Goal: Transaction & Acquisition: Book appointment/travel/reservation

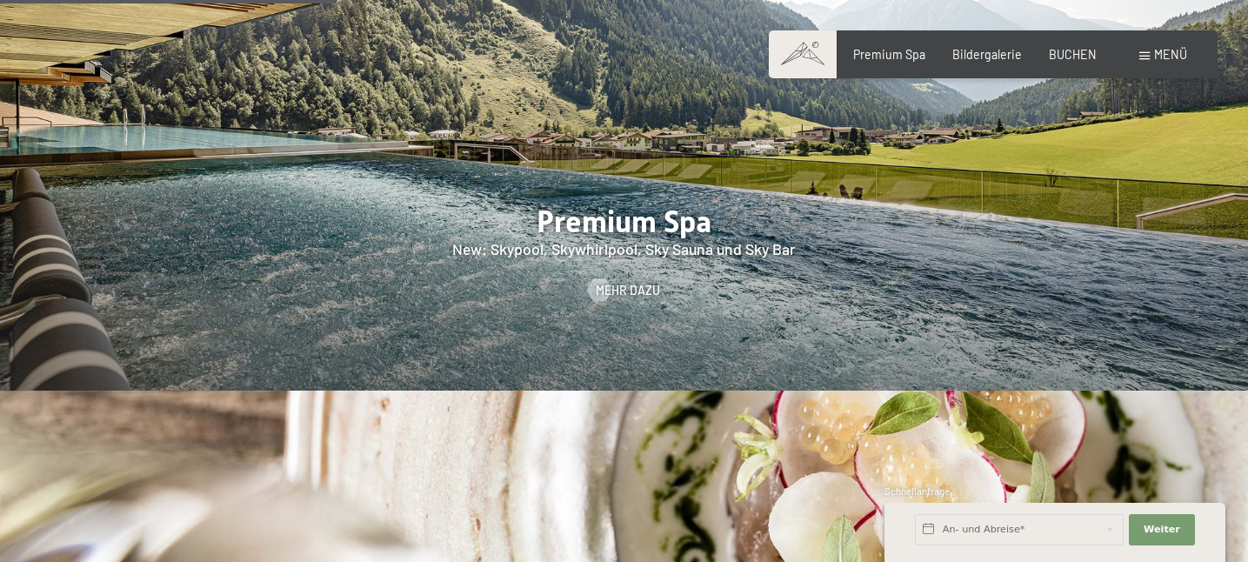
scroll to position [2142, 0]
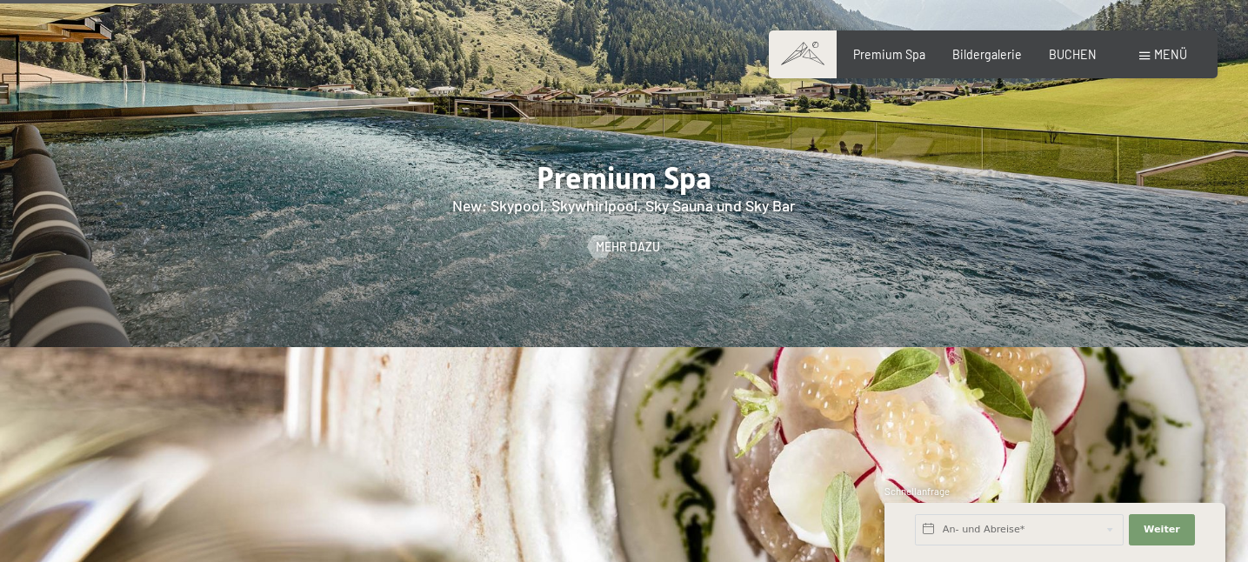
click at [1063, 46] on div "Buchen Anfragen Premium Spa Bildergalerie BUCHEN Menü DE IT EN Gutschein Bilder…" at bounding box center [992, 54] width 387 height 17
click at [1071, 53] on span "BUCHEN" at bounding box center [1073, 51] width 48 height 15
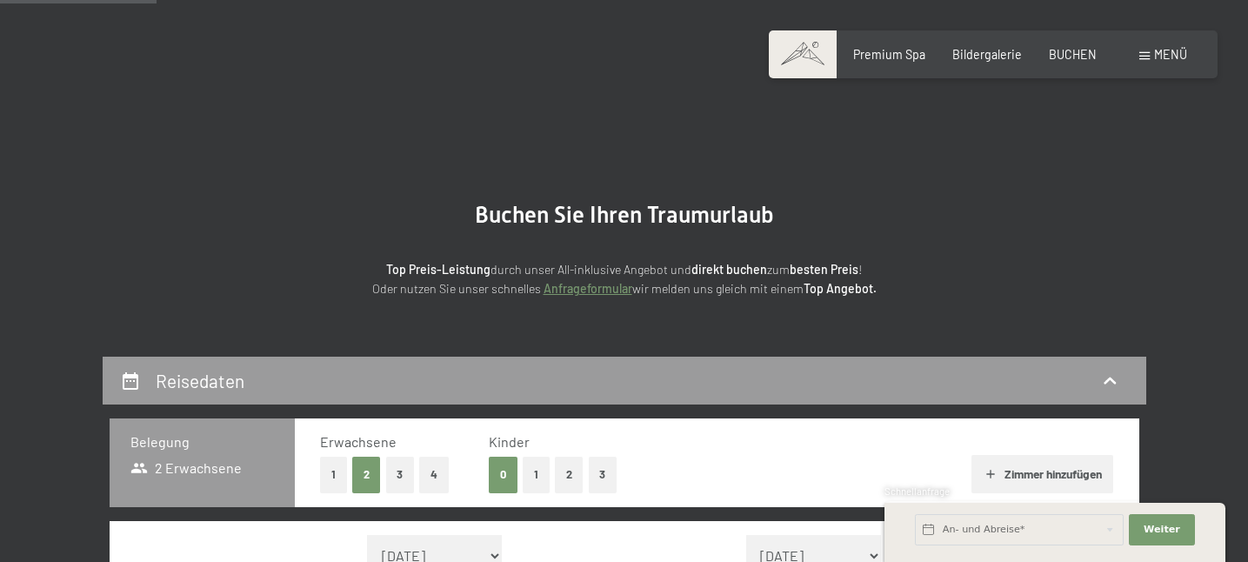
scroll to position [342, 0]
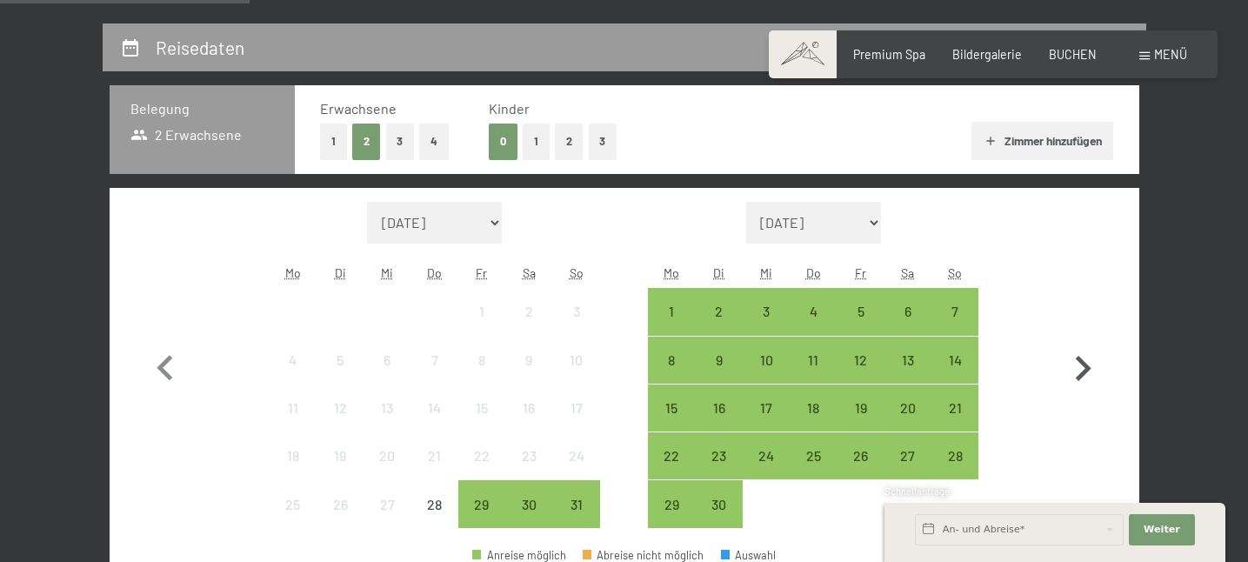
click at [1077, 361] on icon "button" at bounding box center [1082, 368] width 50 height 50
select select "2025-09-01"
select select "2025-10-01"
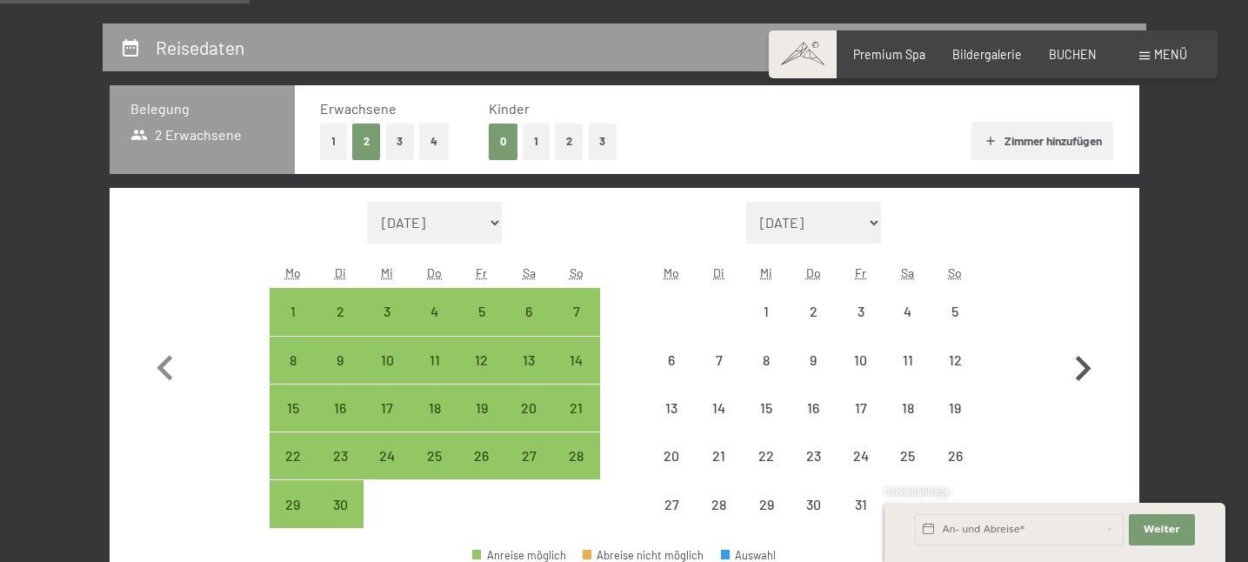
select select "2025-09-01"
select select "2025-10-01"
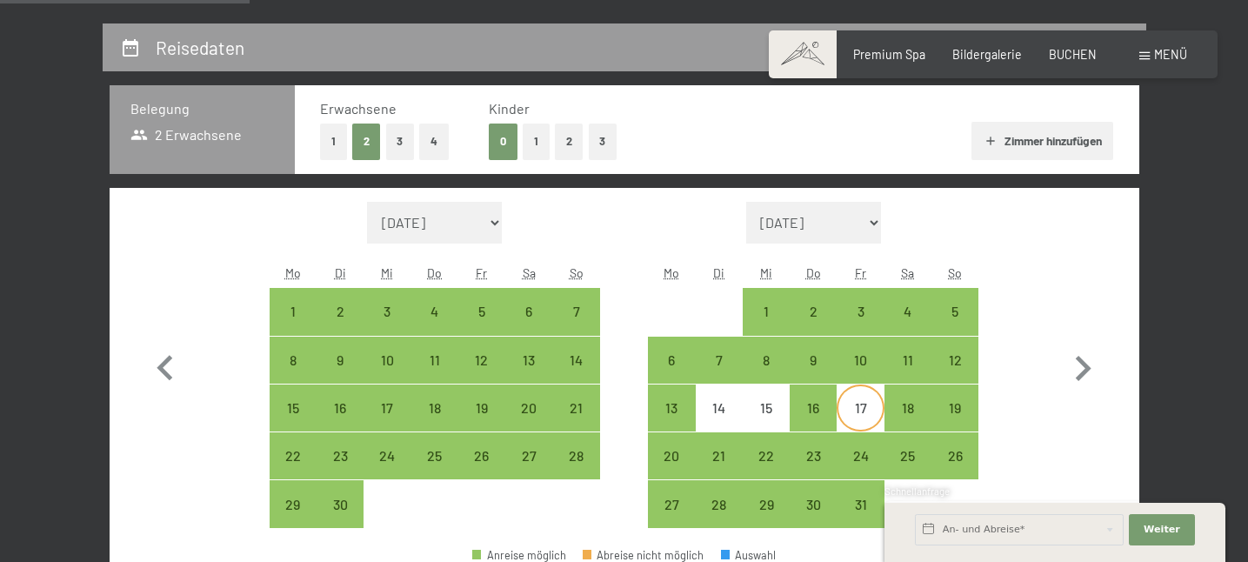
click at [853, 409] on div "17" at bounding box center [859, 422] width 43 height 43
select select "2025-09-01"
select select "2025-10-01"
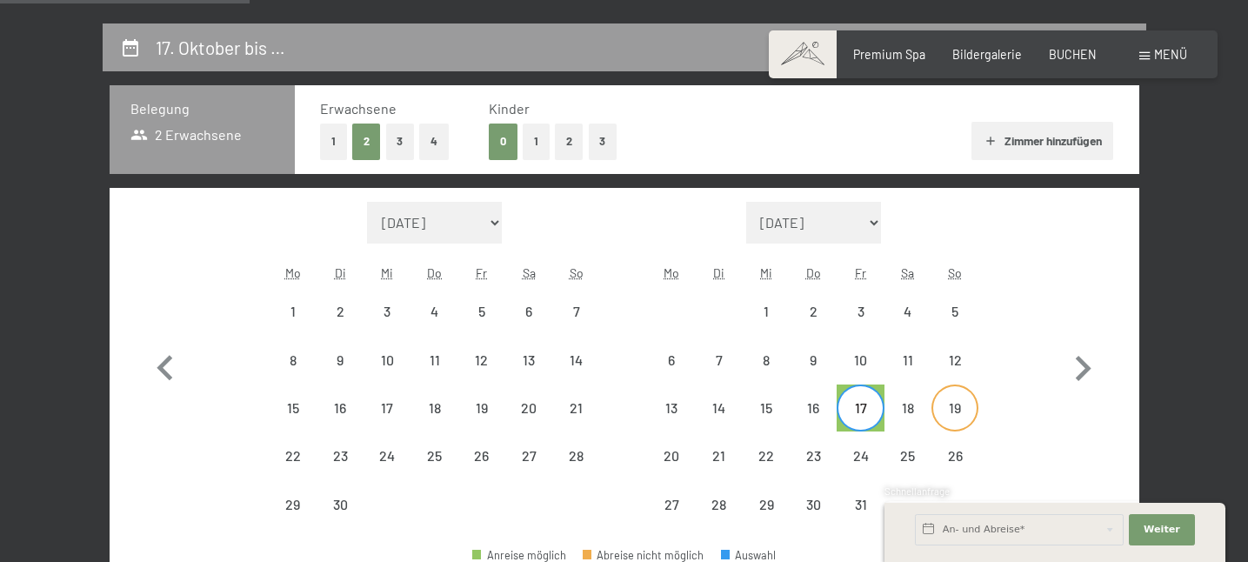
click at [962, 413] on div "19" at bounding box center [954, 422] width 43 height 43
select select "[DATE]"
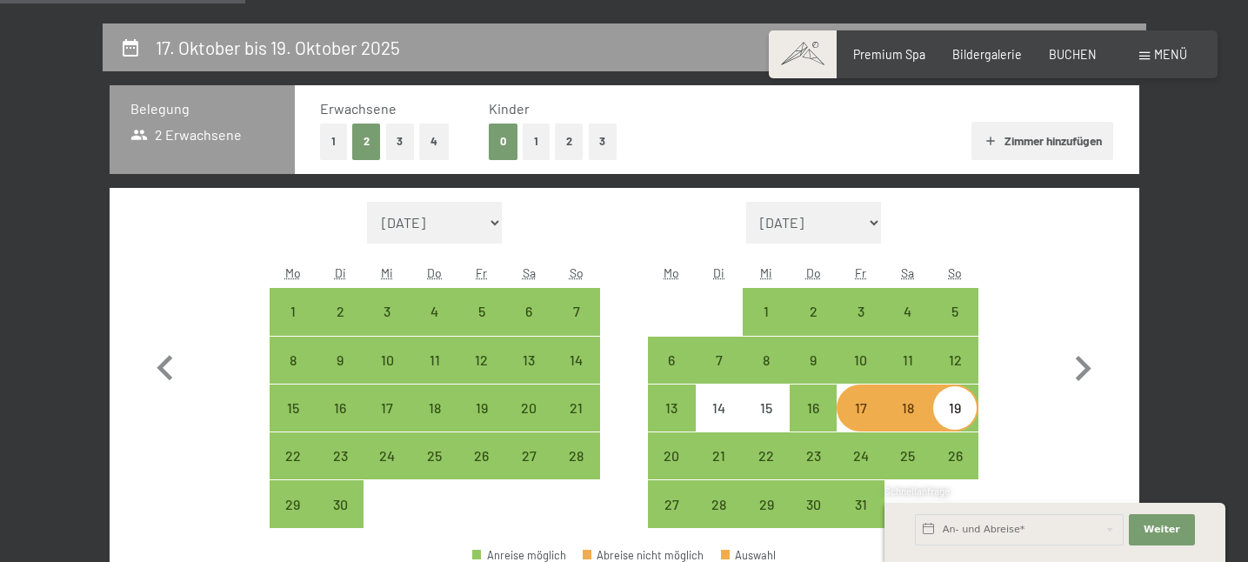
scroll to position [511, 0]
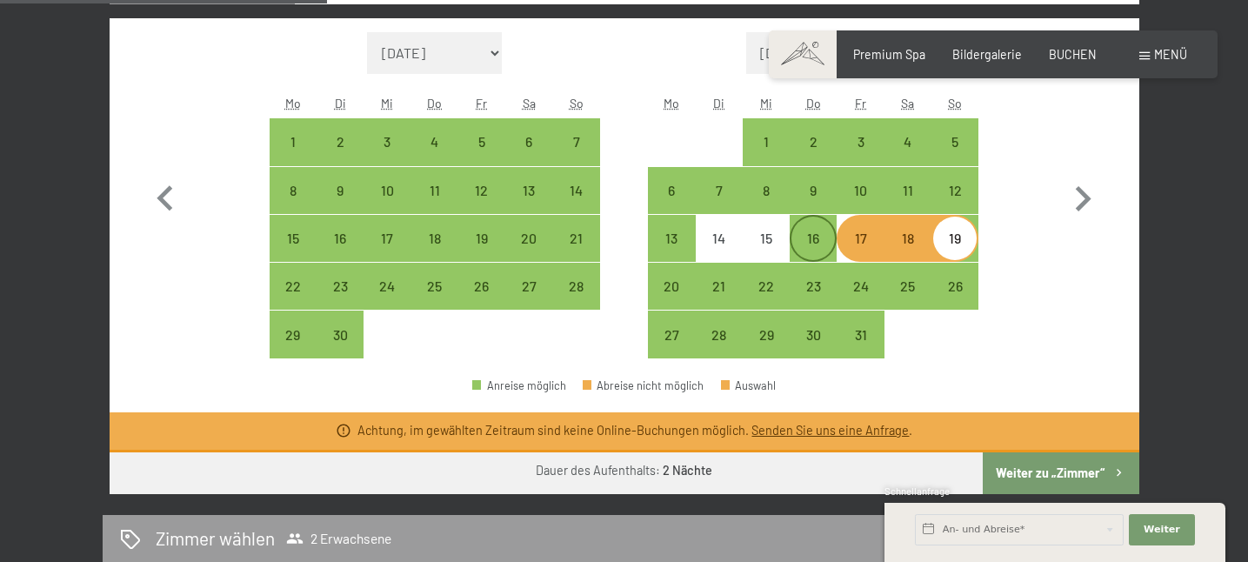
click at [814, 236] on div "16" at bounding box center [812, 252] width 43 height 43
select select "2025-09-01"
select select "2025-10-01"
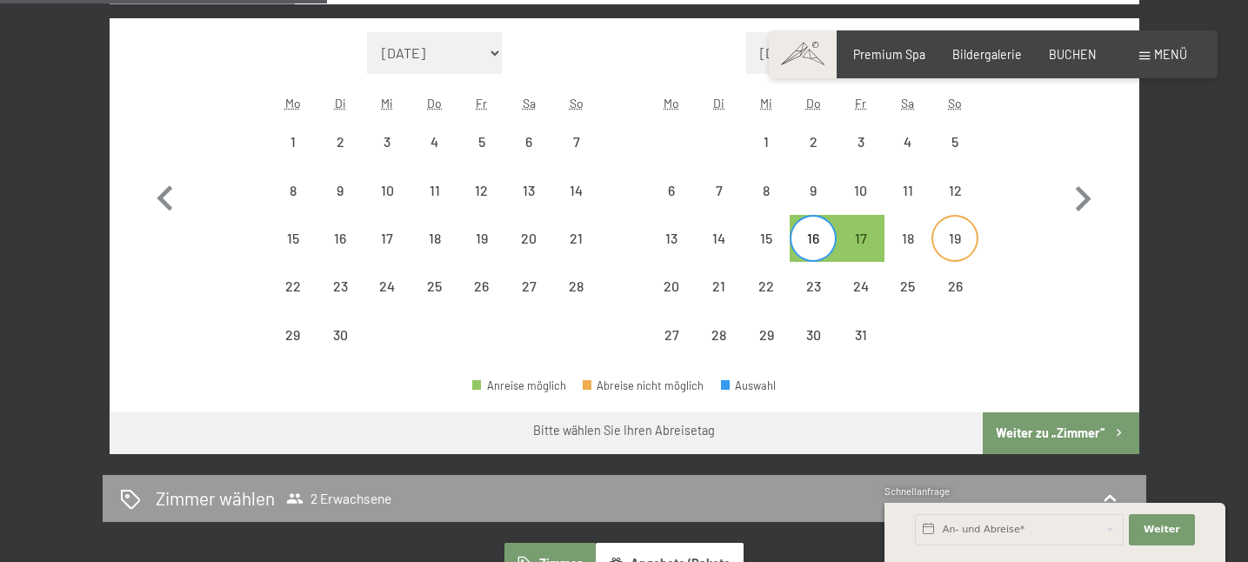
click at [955, 239] on div "19" at bounding box center [954, 252] width 43 height 43
select select "2025-09-01"
select select "2025-10-01"
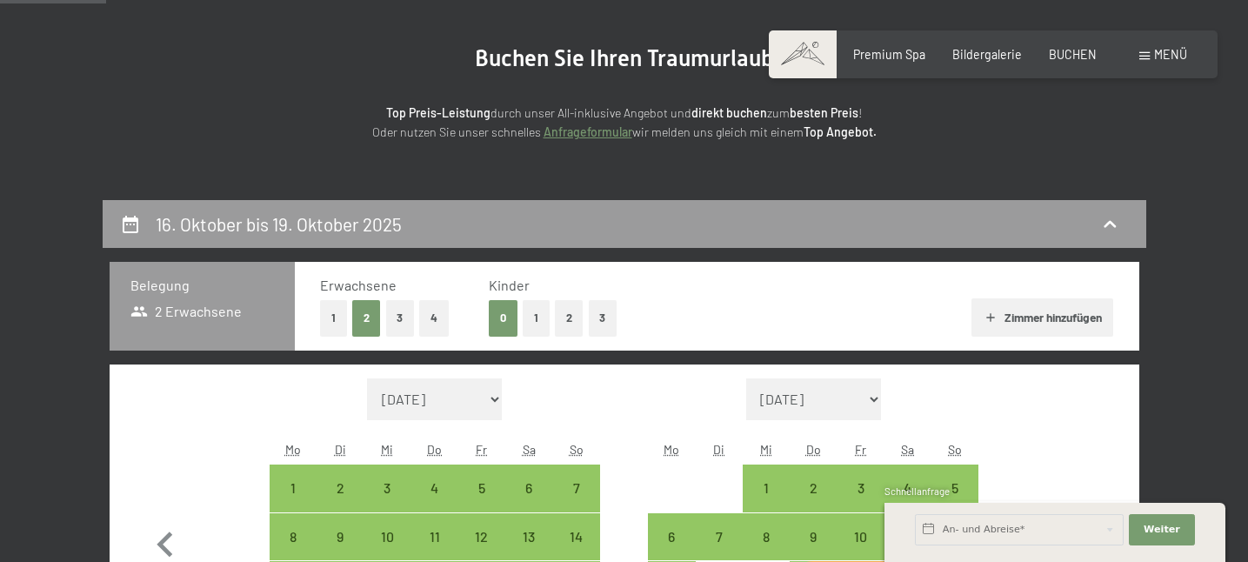
scroll to position [0, 0]
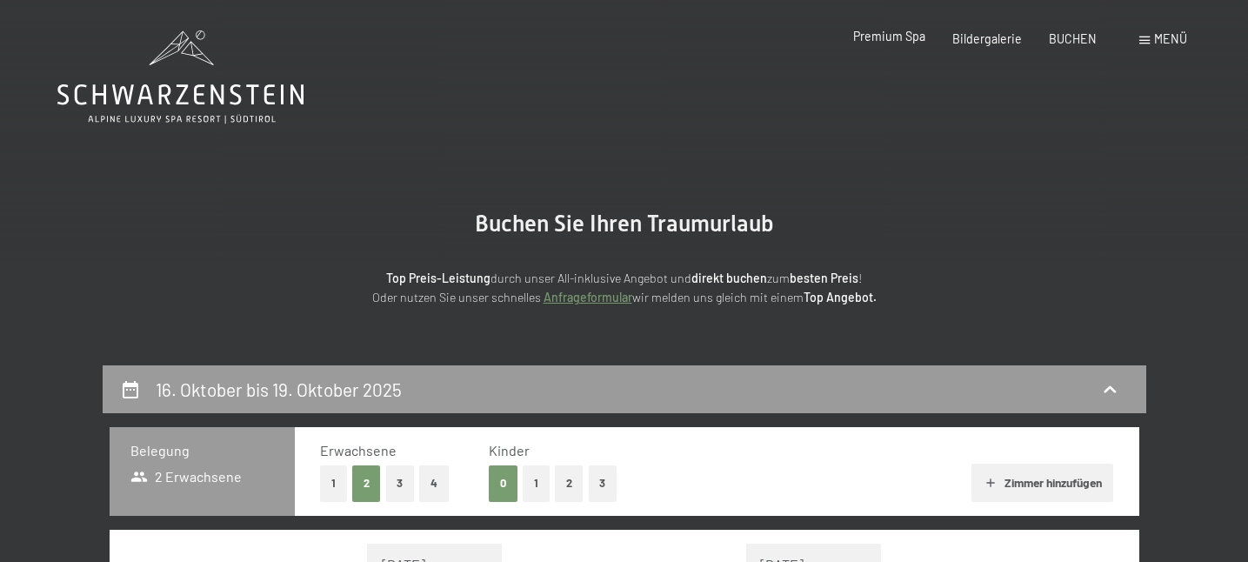
click at [895, 32] on span "Premium Spa" at bounding box center [889, 36] width 72 height 15
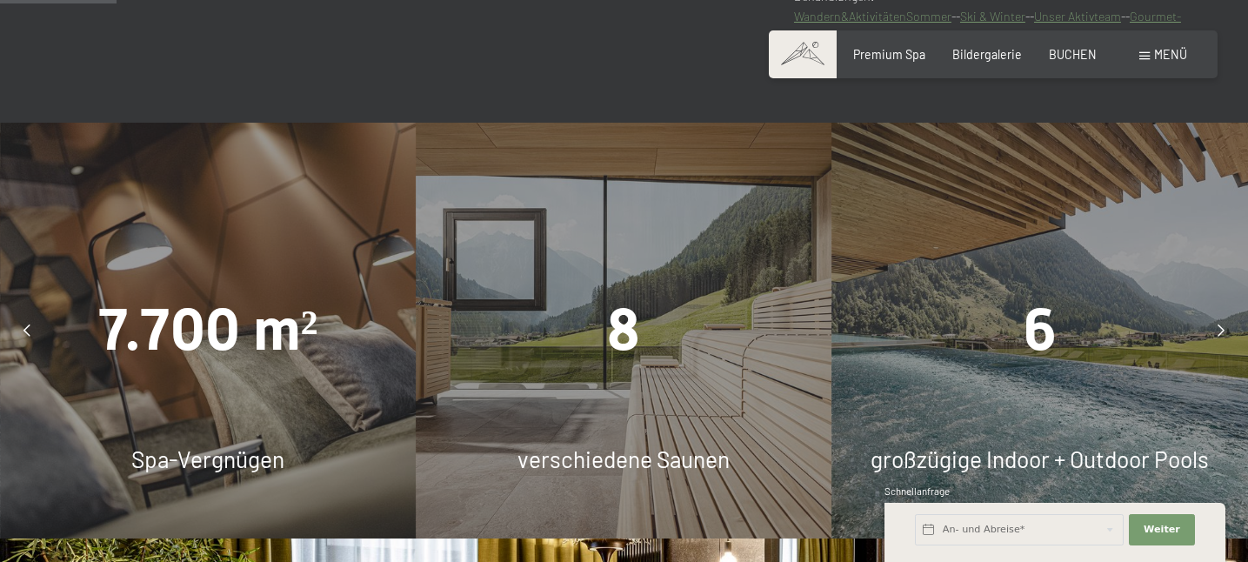
scroll to position [1033, 0]
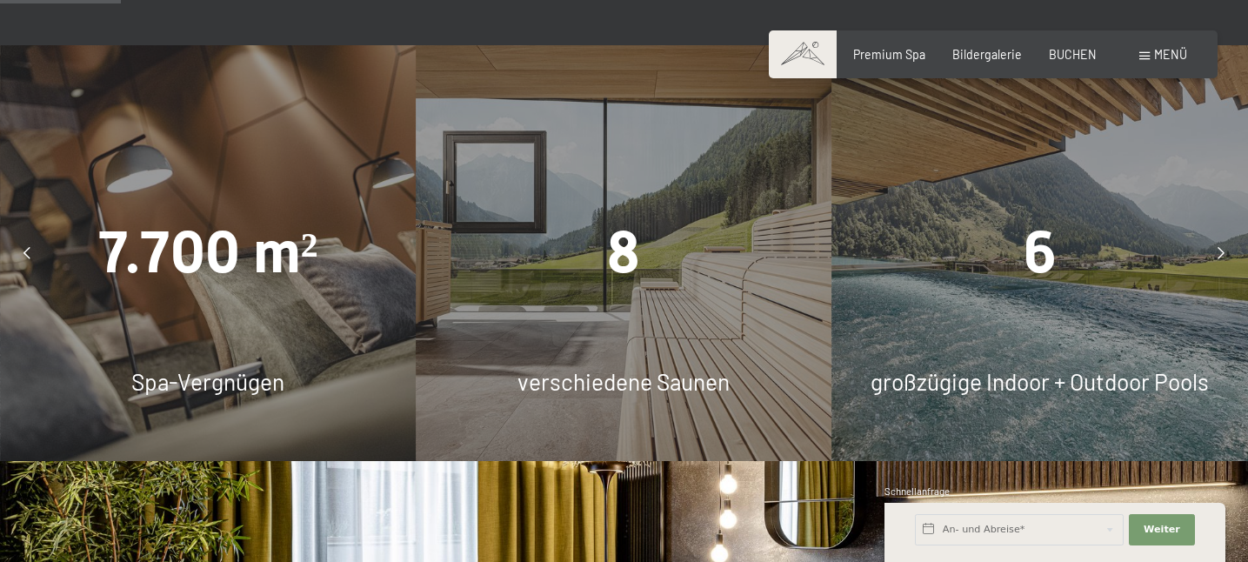
click at [649, 301] on div "8 verschiedene Saunen" at bounding box center [624, 253] width 416 height 416
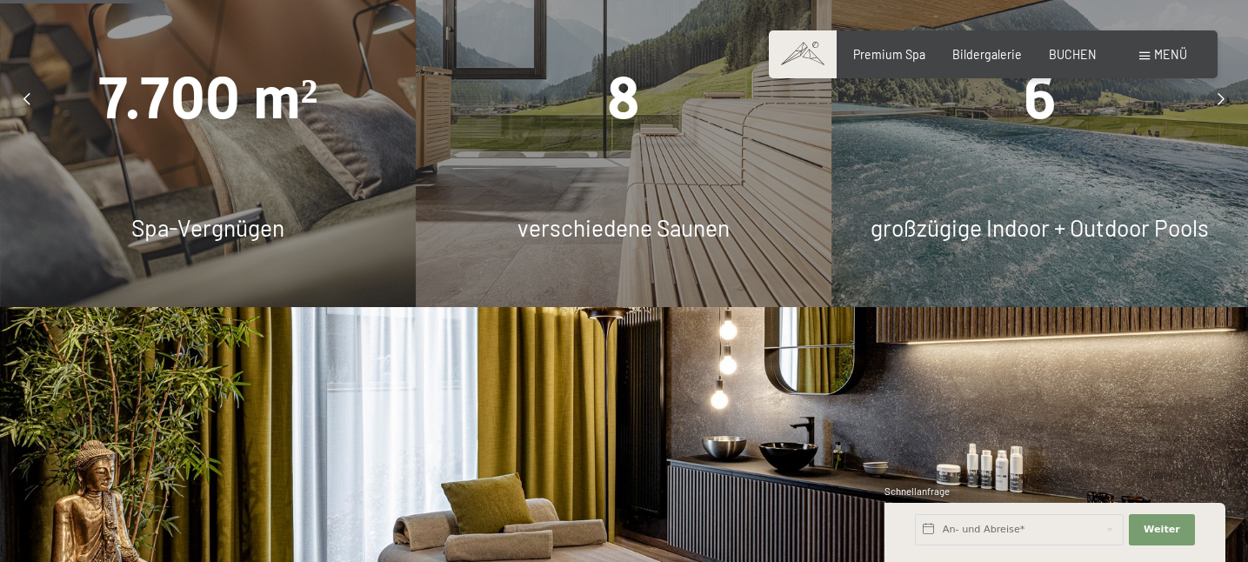
scroll to position [1252, 0]
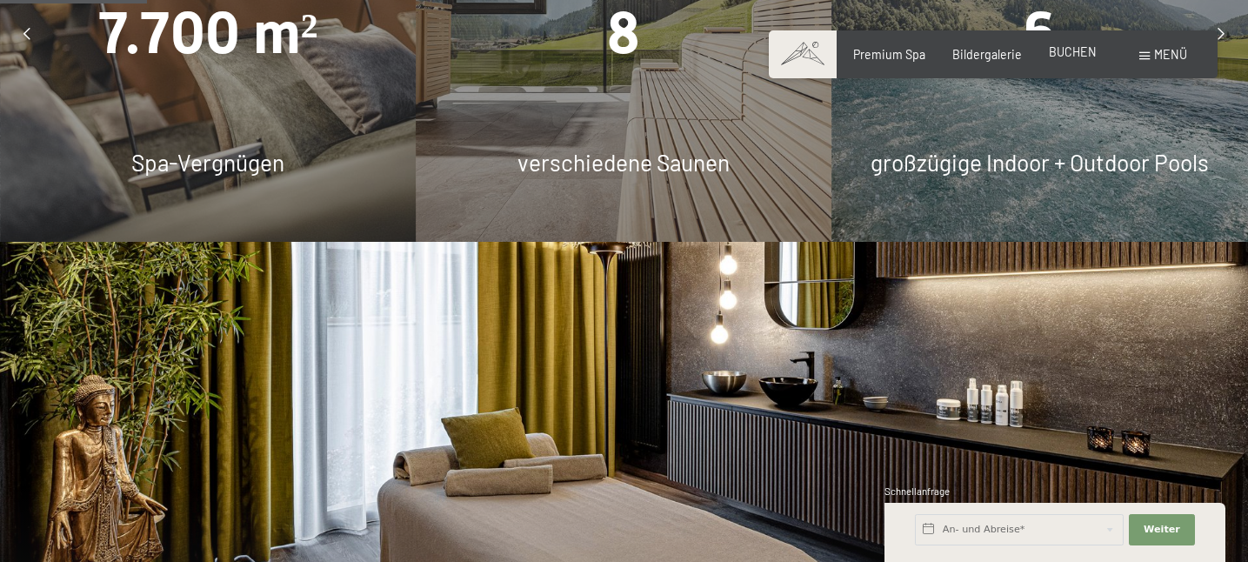
click at [1067, 53] on span "BUCHEN" at bounding box center [1073, 51] width 48 height 15
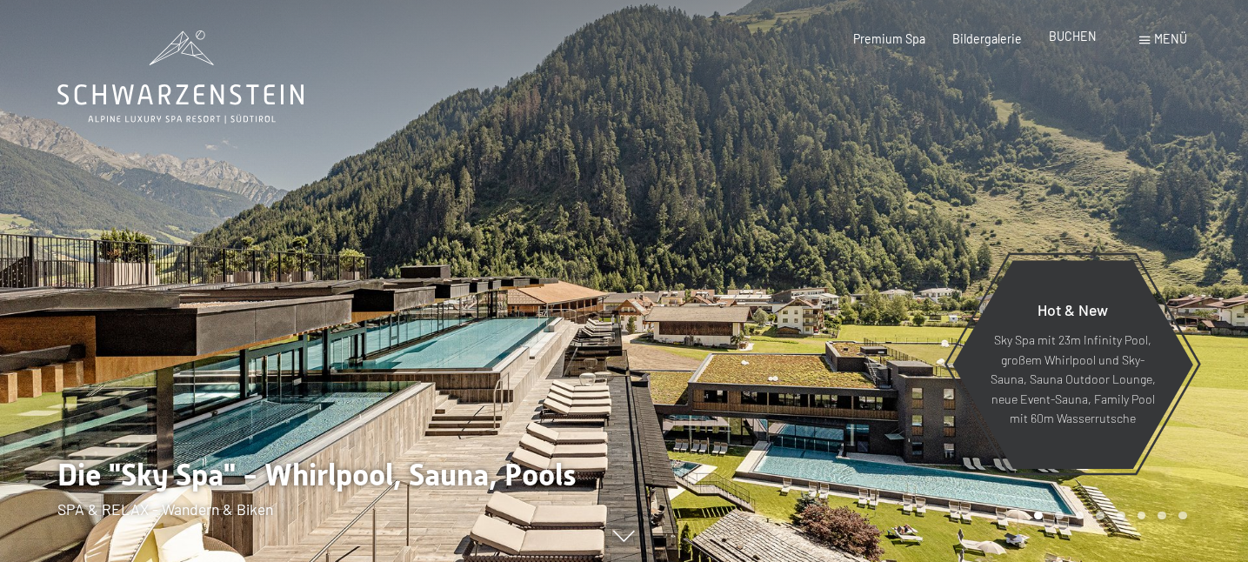
click at [1077, 43] on span "BUCHEN" at bounding box center [1073, 36] width 48 height 15
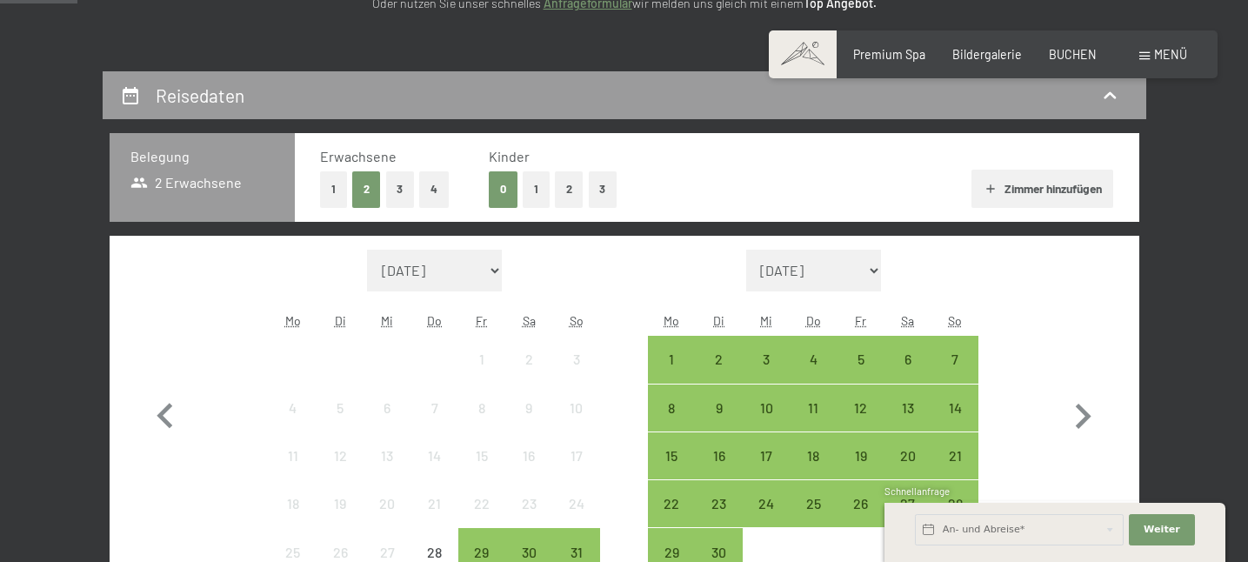
scroll to position [422, 0]
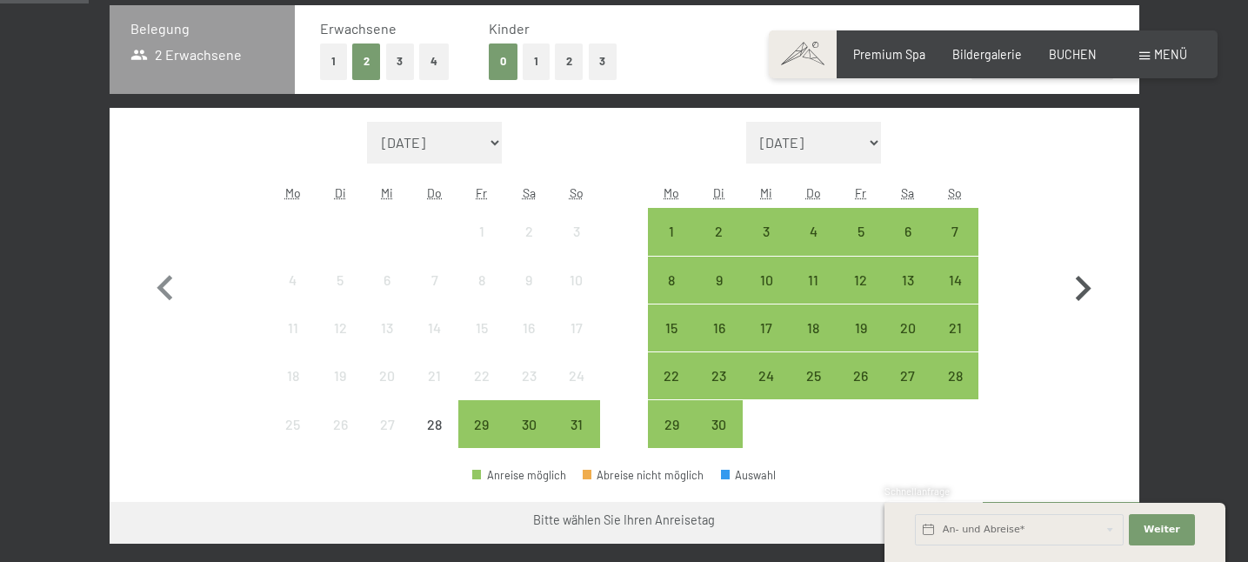
click at [1075, 285] on icon "button" at bounding box center [1082, 288] width 50 height 50
select select "2025-09-01"
select select "2025-10-01"
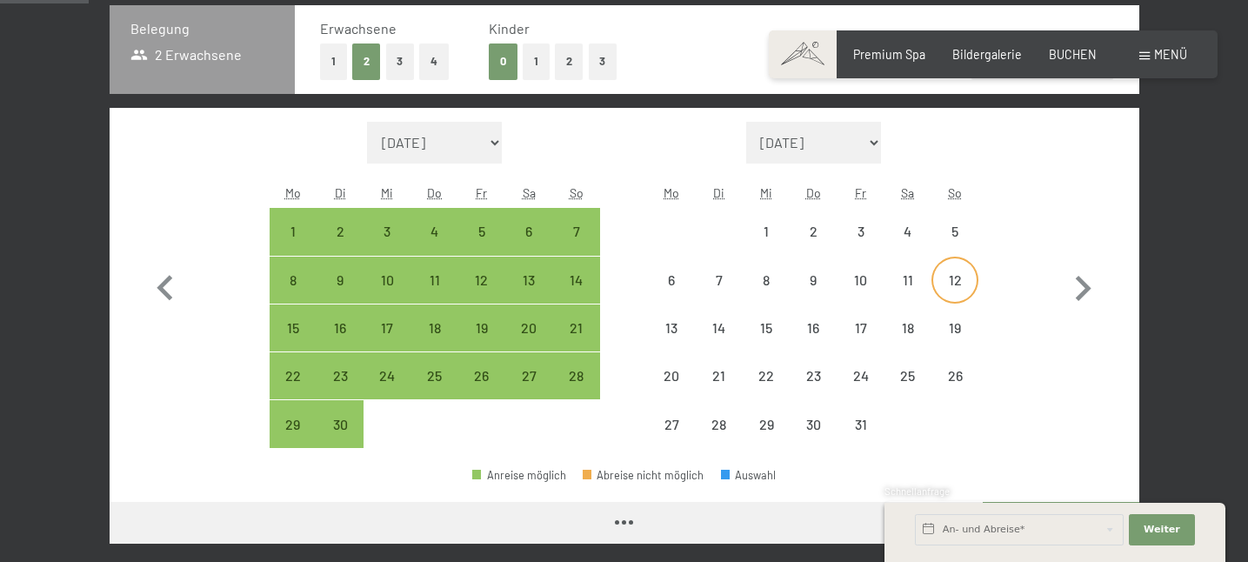
select select "2025-09-01"
select select "2025-10-01"
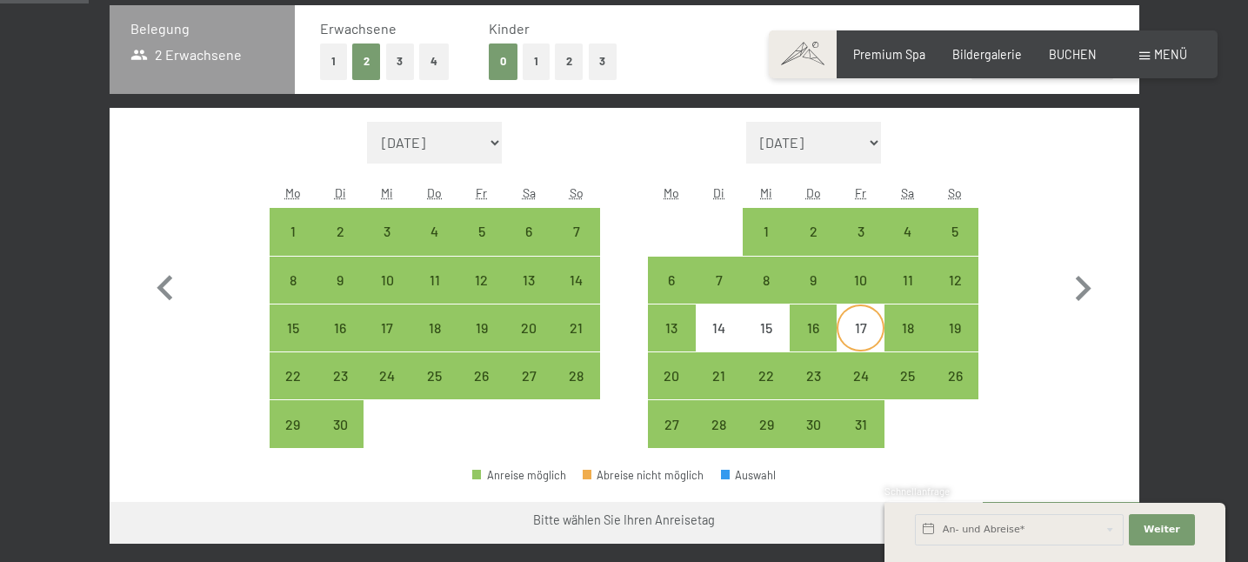
click at [851, 339] on div "17" at bounding box center [859, 342] width 43 height 43
select select "2025-09-01"
select select "2025-10-01"
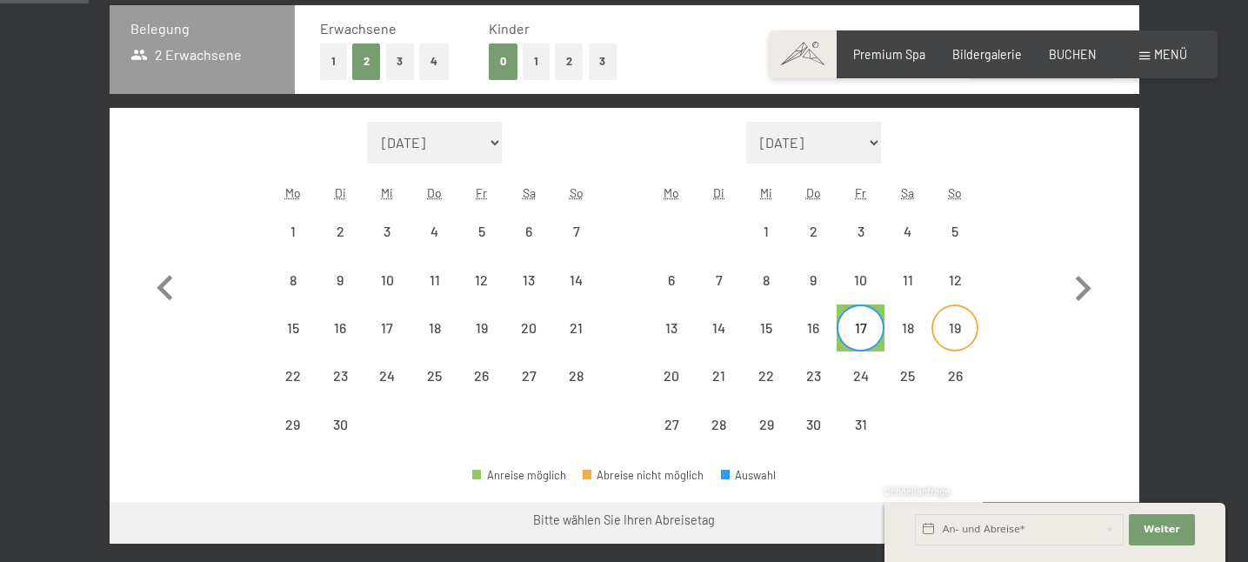
click at [959, 337] on div "19" at bounding box center [954, 342] width 43 height 43
select select "2025-09-01"
select select "2025-10-01"
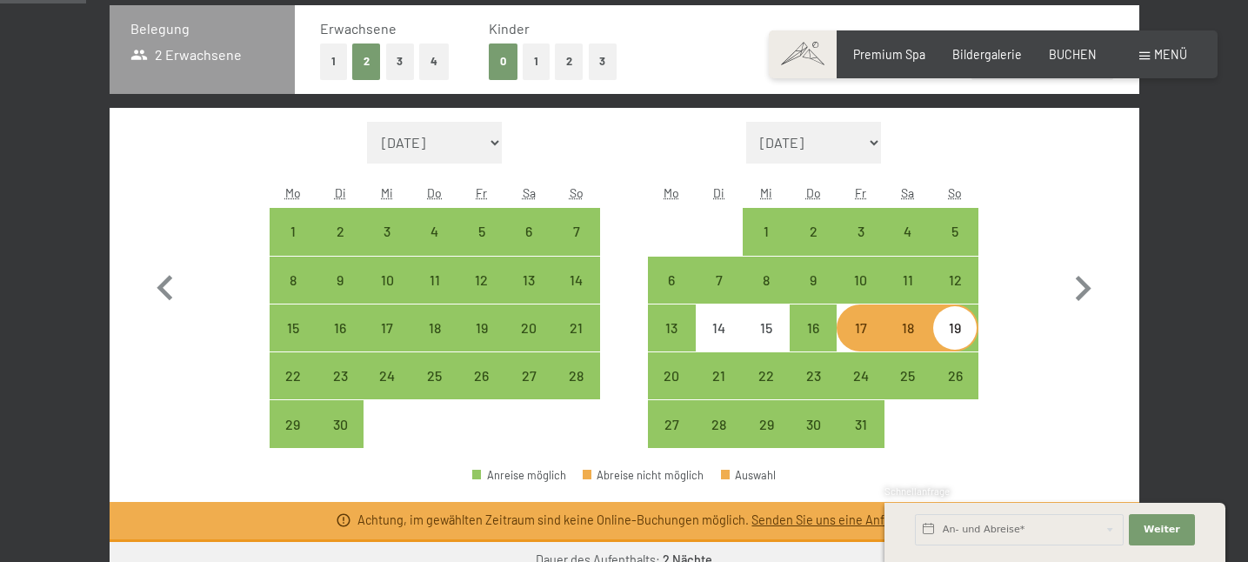
scroll to position [408, 0]
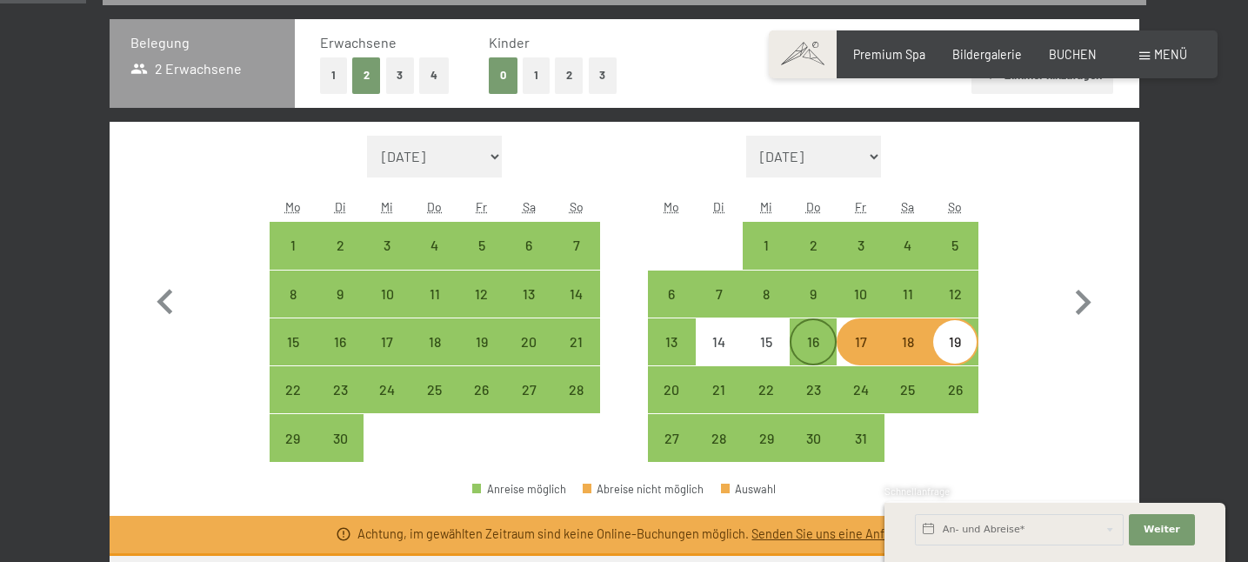
click at [816, 345] on div "16" at bounding box center [812, 356] width 43 height 43
select select "2025-09-01"
select select "2025-10-01"
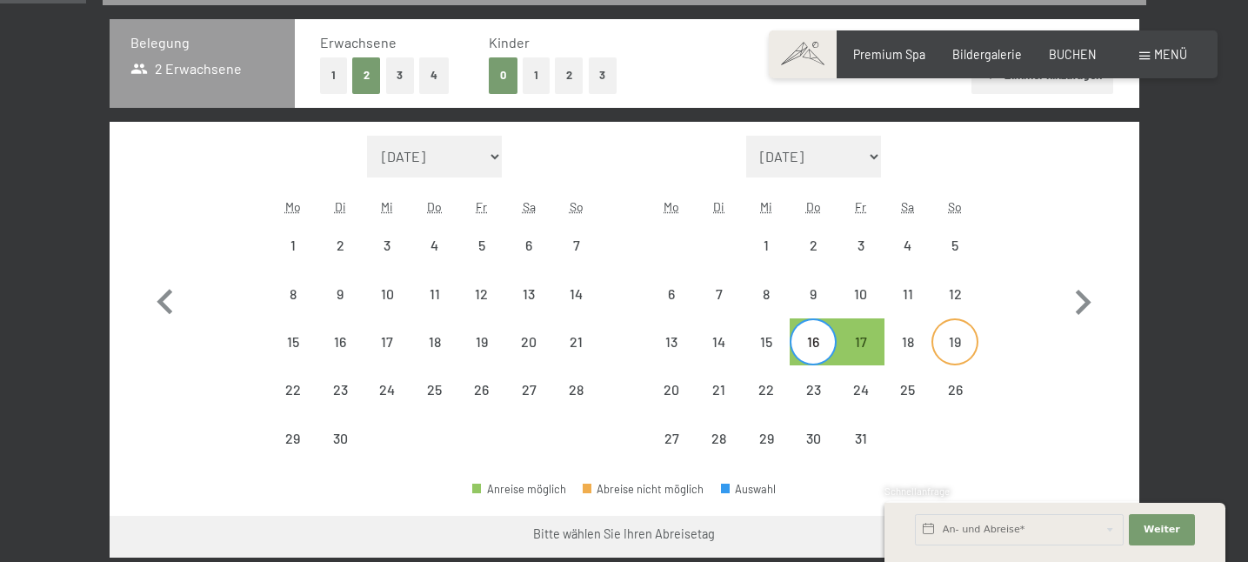
click at [963, 346] on div "19" at bounding box center [954, 356] width 43 height 43
select select "2025-09-01"
select select "2025-10-01"
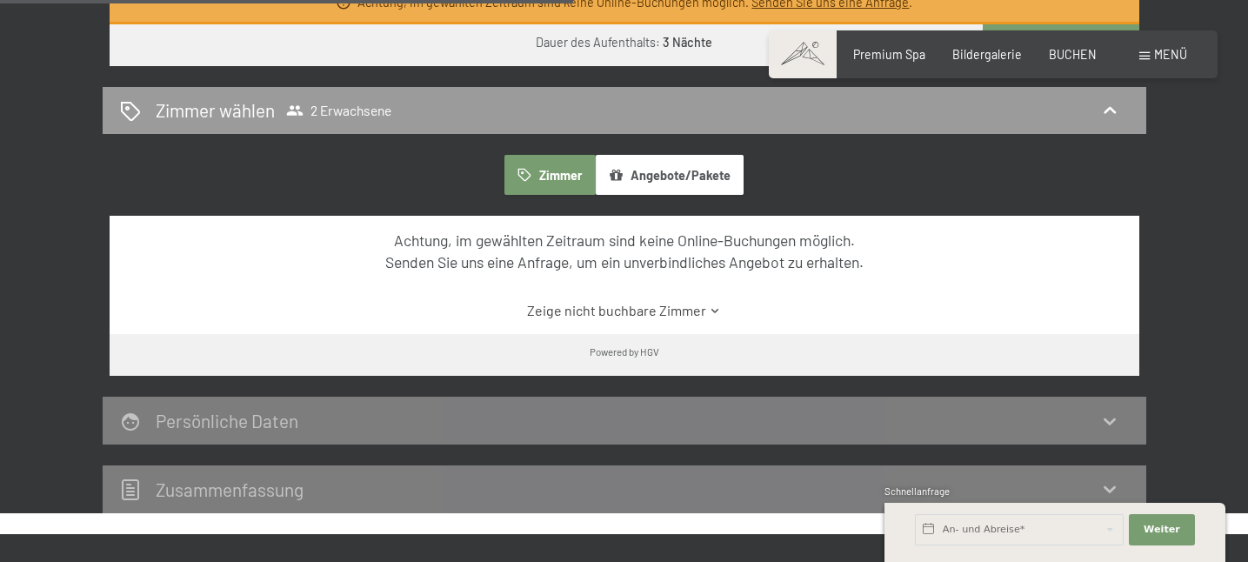
scroll to position [950, 0]
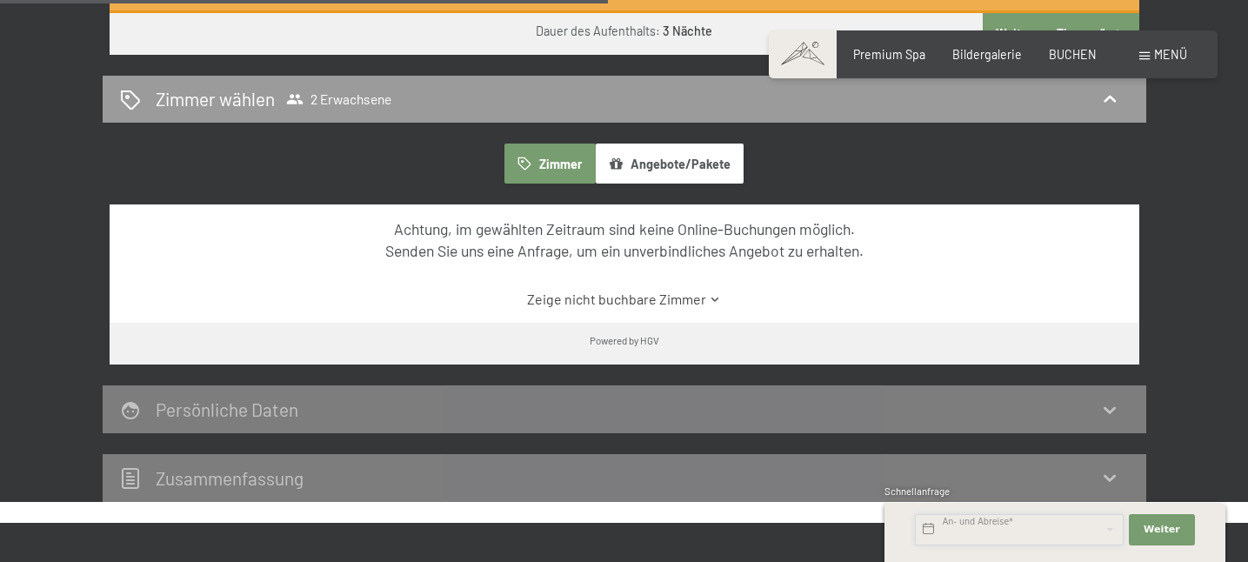
click at [1011, 534] on input "text" at bounding box center [1019, 529] width 209 height 31
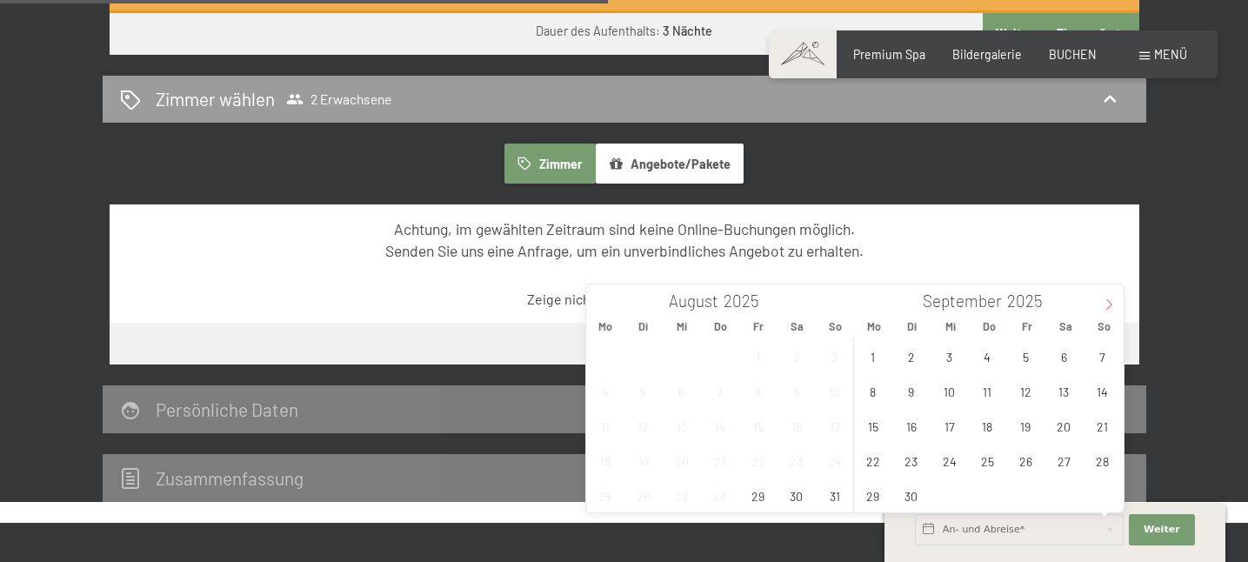
click at [1113, 303] on icon at bounding box center [1109, 304] width 12 height 12
click at [1022, 436] on span "17" at bounding box center [1026, 426] width 34 height 34
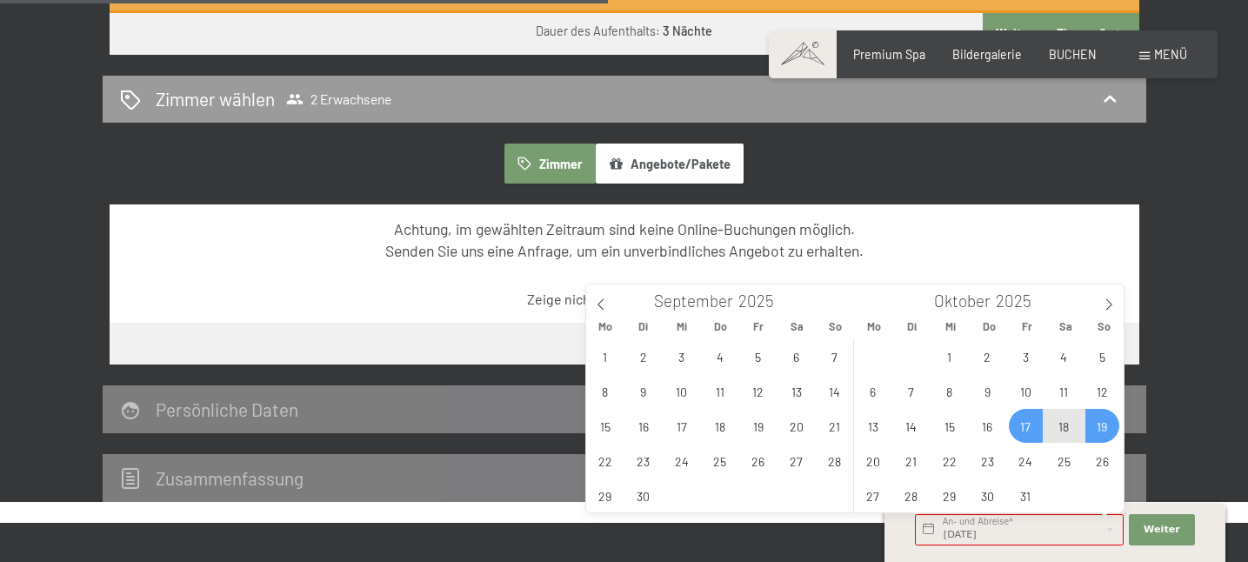
click at [1113, 426] on span "19" at bounding box center [1102, 426] width 34 height 34
type input "Fr. 17.10.2025 - So. 19.10.2025"
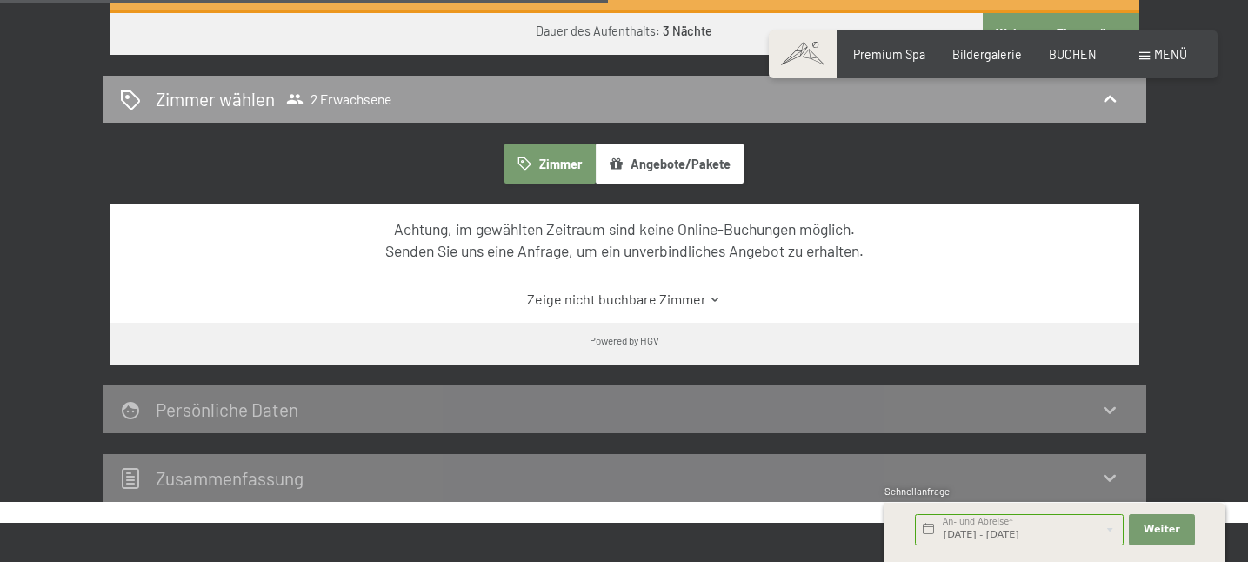
click at [1196, 523] on div "Weiter Adressfelder ausblenden" at bounding box center [1161, 529] width 71 height 43
click at [1168, 529] on span "Weiter" at bounding box center [1161, 530] width 37 height 14
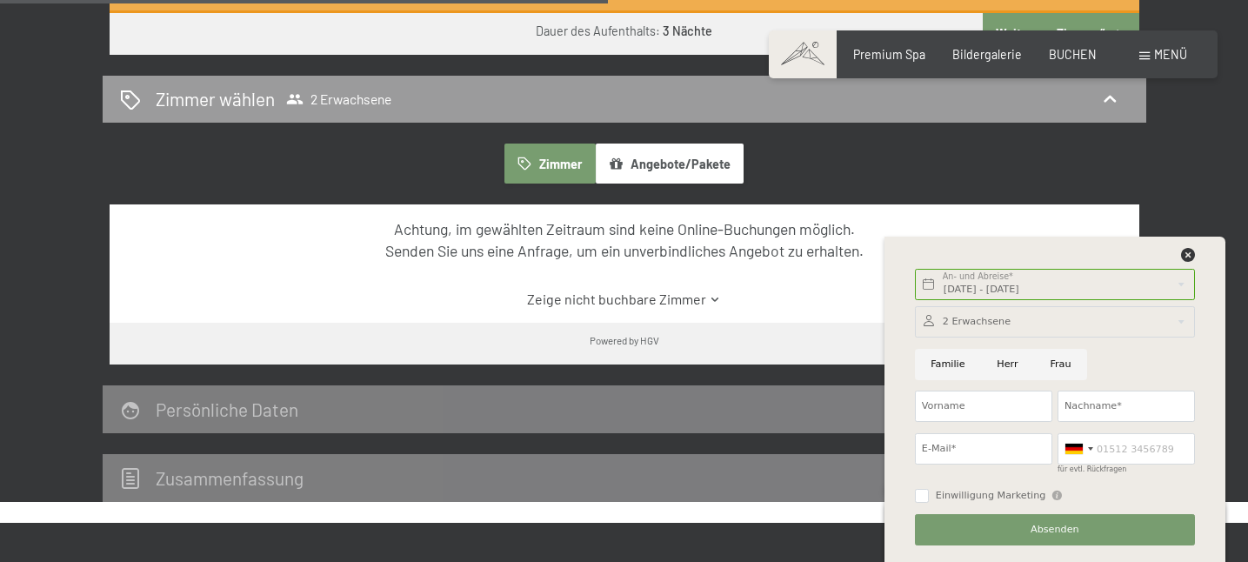
click at [1063, 360] on input "Frau" at bounding box center [1060, 364] width 53 height 31
radio input "true"
click at [983, 397] on input "Vorname" at bounding box center [983, 405] width 137 height 31
type input "Sabine"
type input "Listmann"
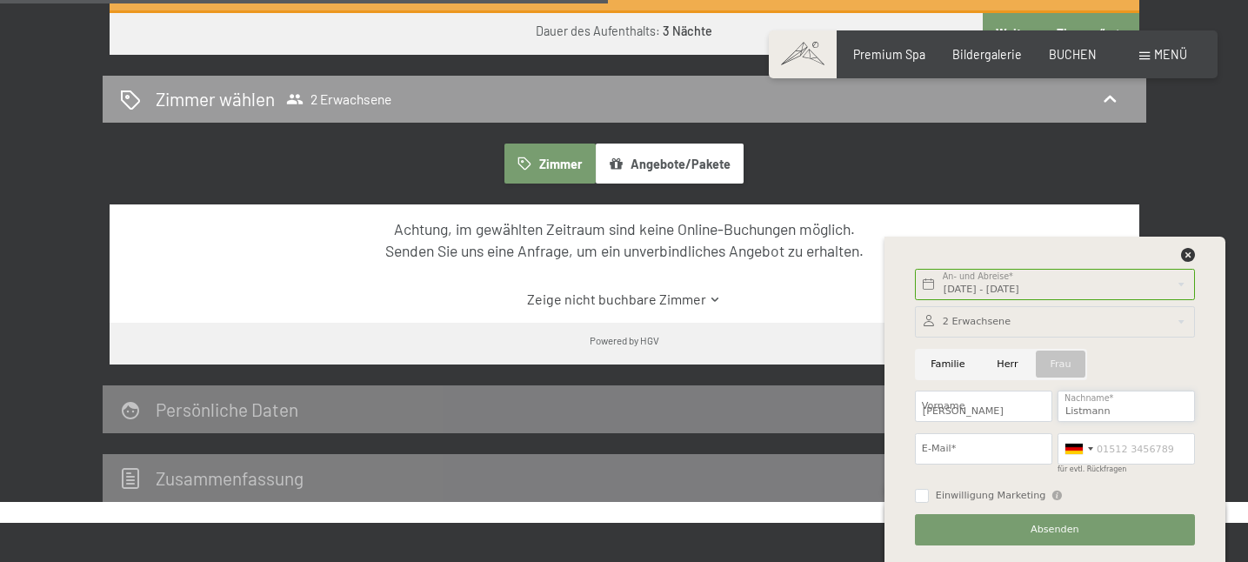
type input "Schaabe@yahoo.de"
type input "01637722080"
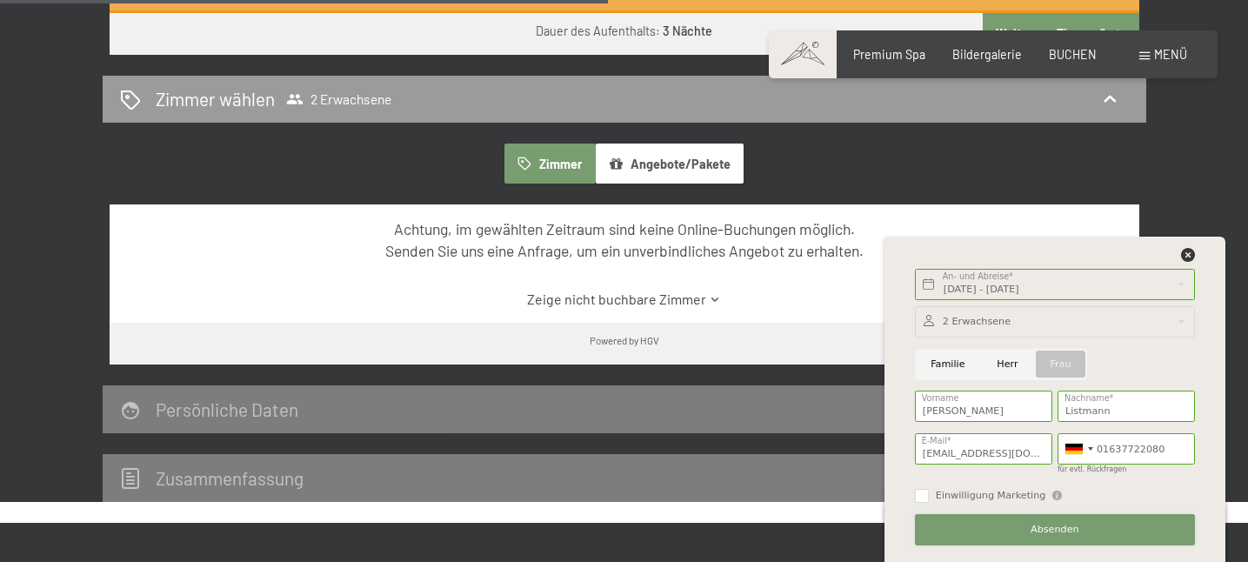
click at [1043, 525] on span "Absenden" at bounding box center [1054, 530] width 49 height 14
